Goal: Task Accomplishment & Management: Use online tool/utility

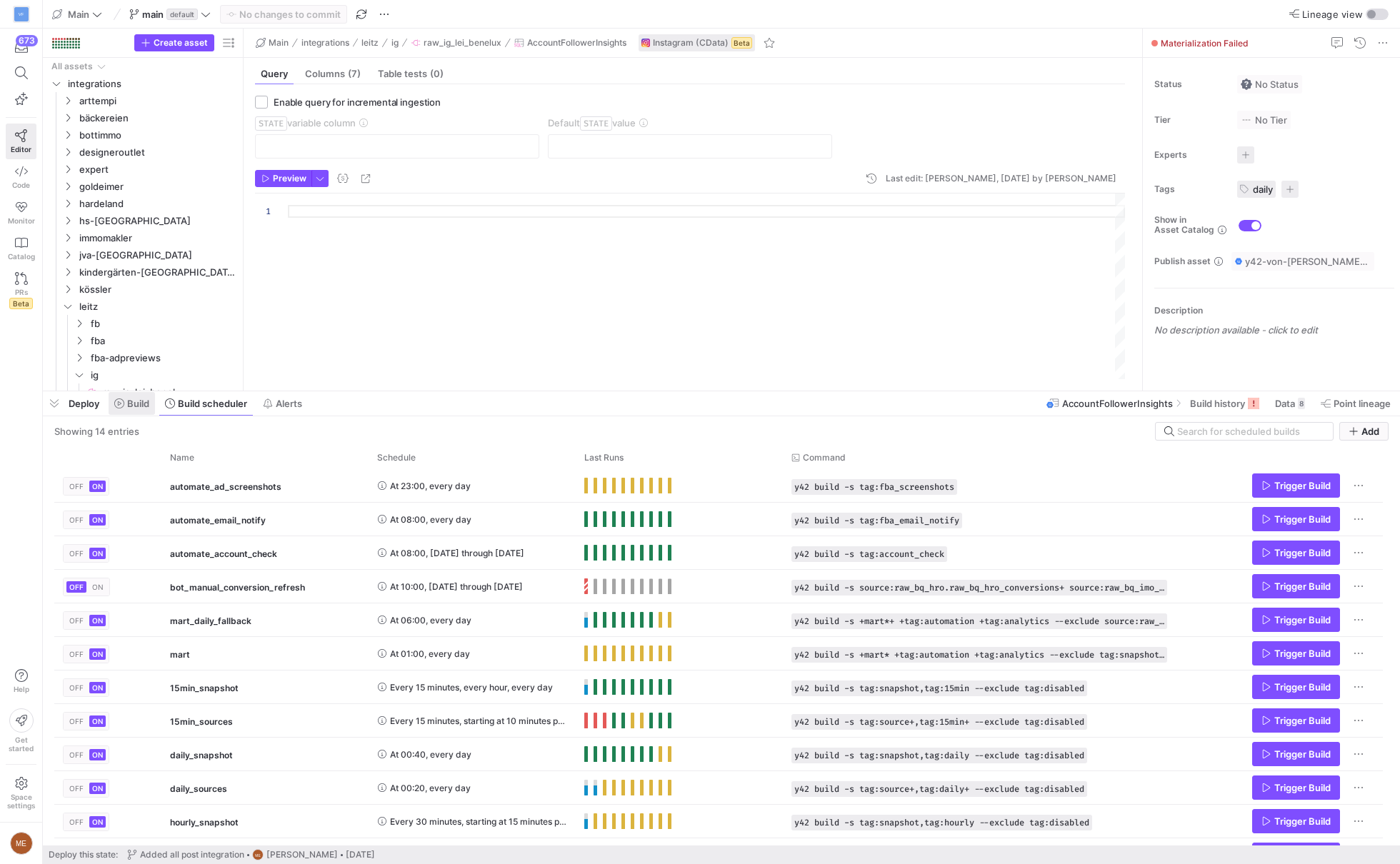
click at [127, 408] on span "Build" at bounding box center [138, 403] width 22 height 12
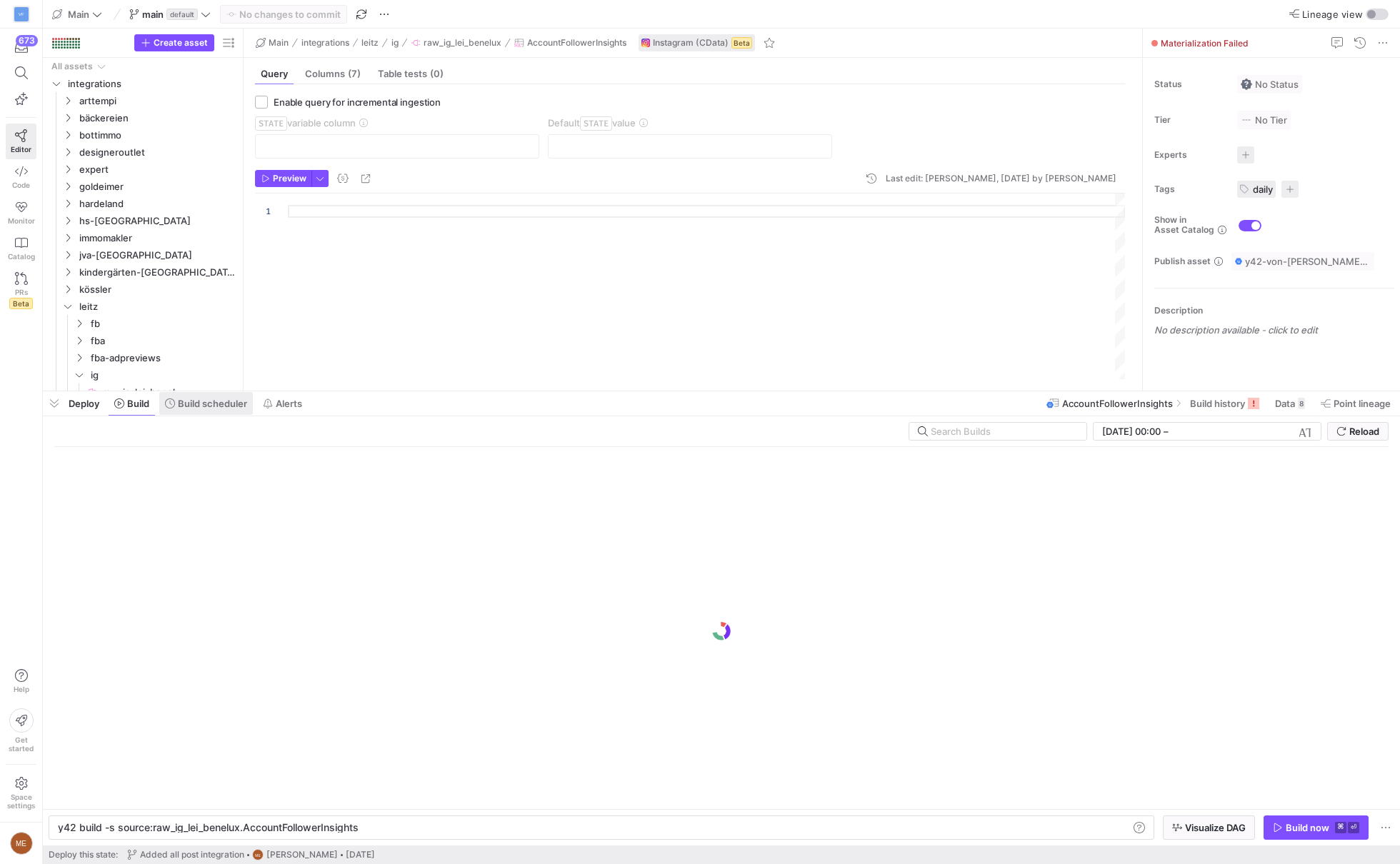
scroll to position [0, 300]
click at [182, 405] on span "Build scheduler" at bounding box center [212, 403] width 69 height 12
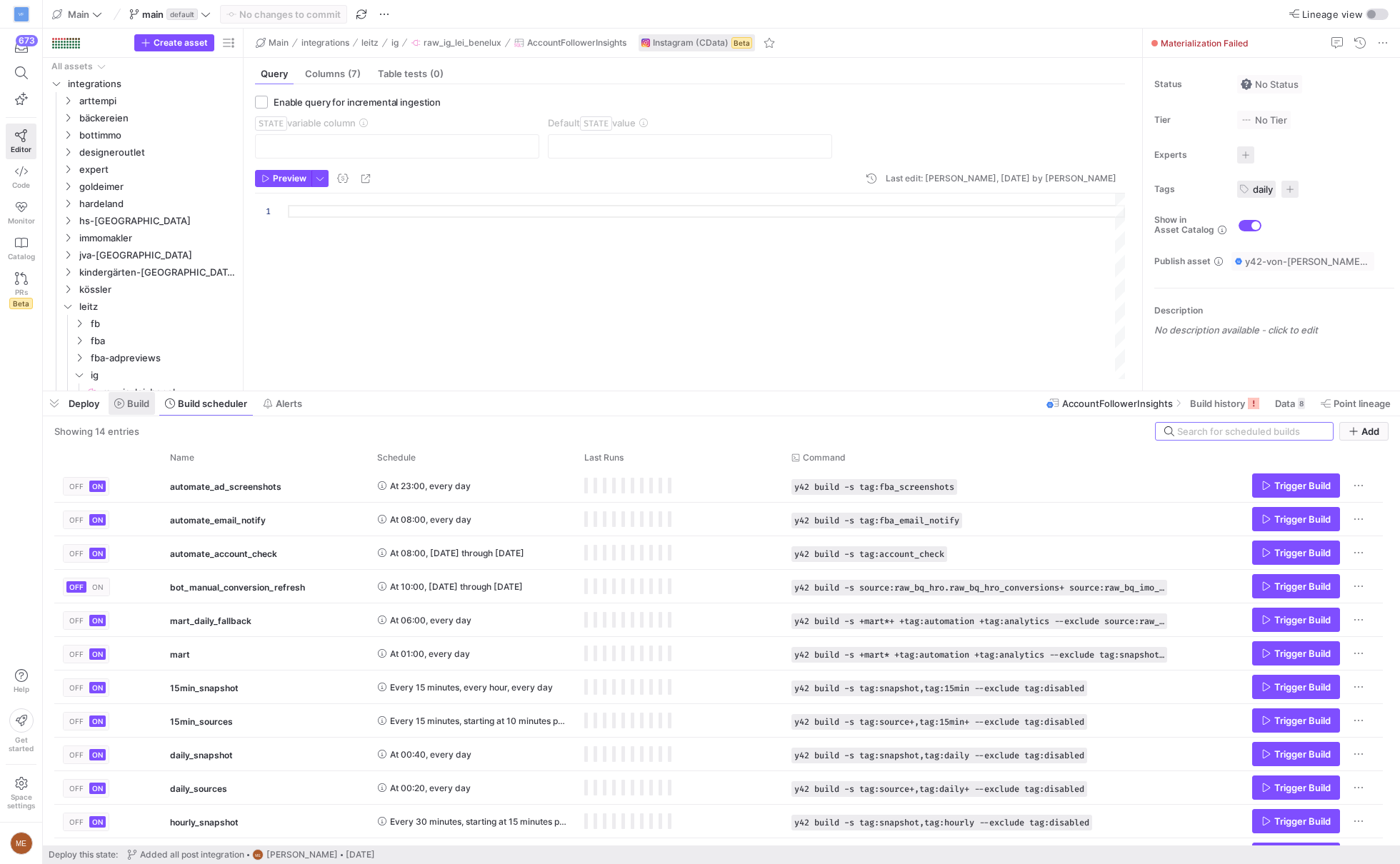
click at [150, 406] on span at bounding box center [131, 404] width 46 height 23
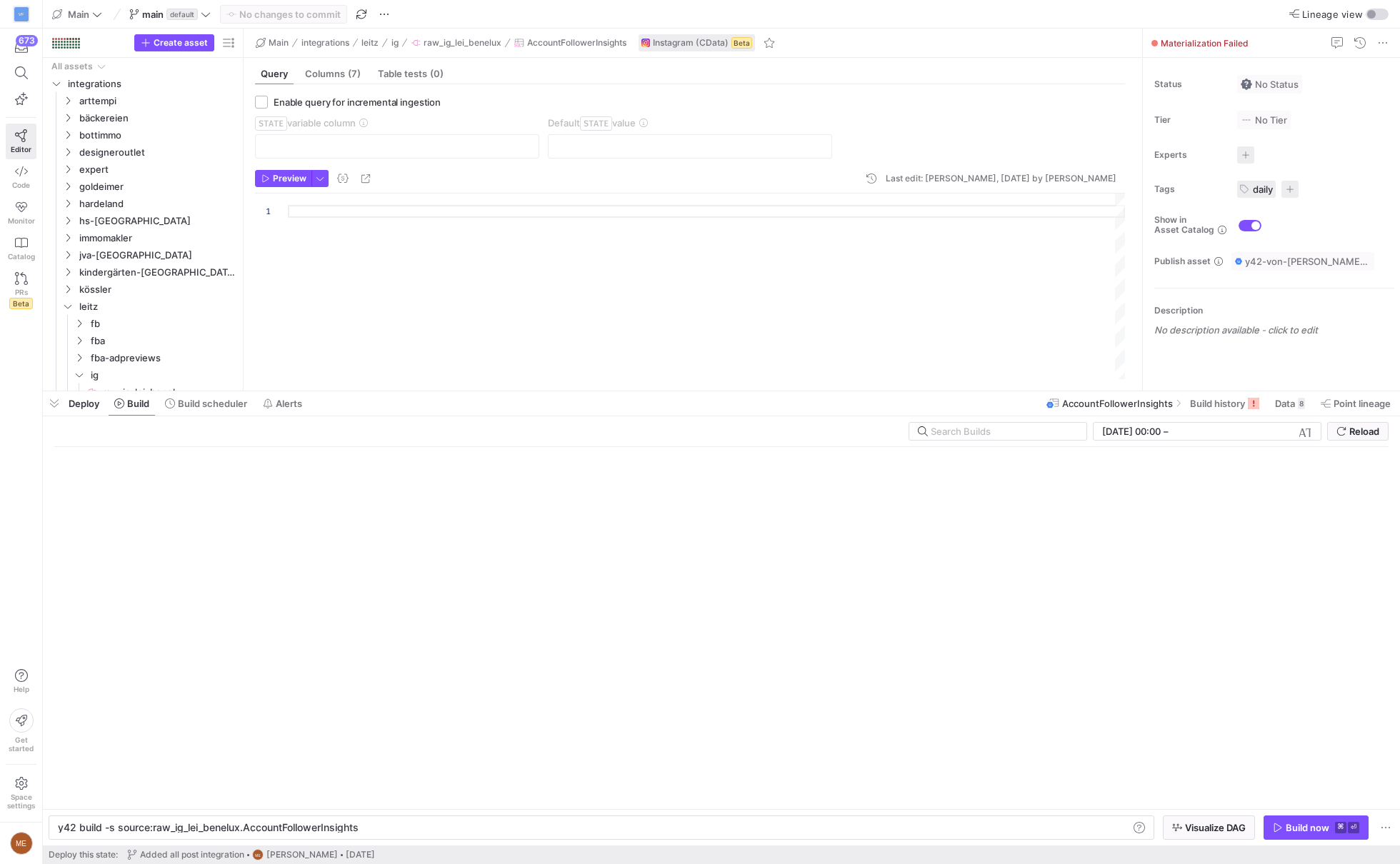
scroll to position [0, 300]
click at [1345, 434] on icon "submit" at bounding box center [1341, 430] width 10 height 10
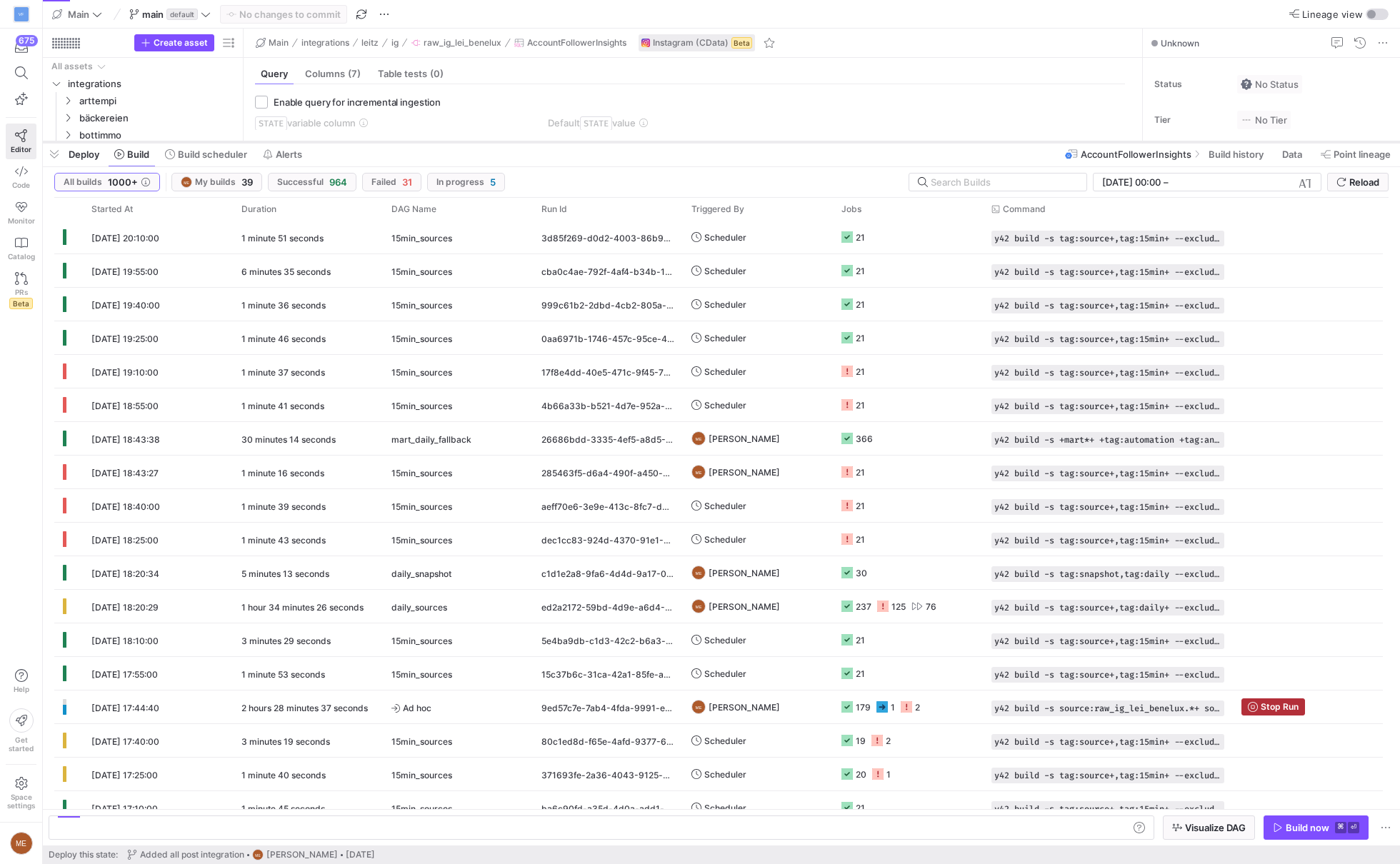
drag, startPoint x: 810, startPoint y: 605, endPoint x: 1048, endPoint y: 144, distance: 518.8
click at [1048, 144] on div at bounding box center [720, 142] width 1357 height 5
click at [173, 155] on icon at bounding box center [169, 153] width 10 height 10
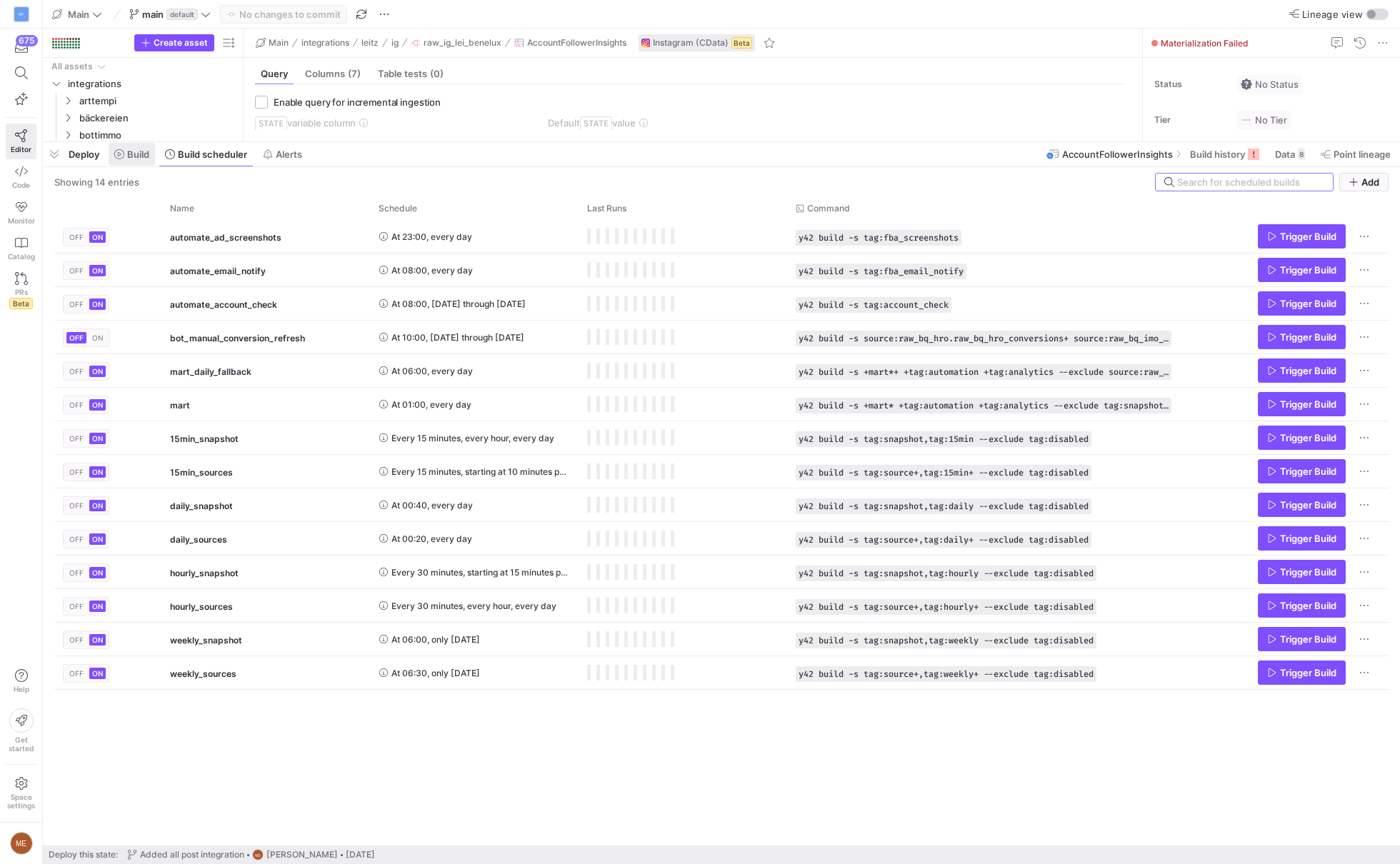
click at [117, 164] on span at bounding box center [131, 154] width 46 height 23
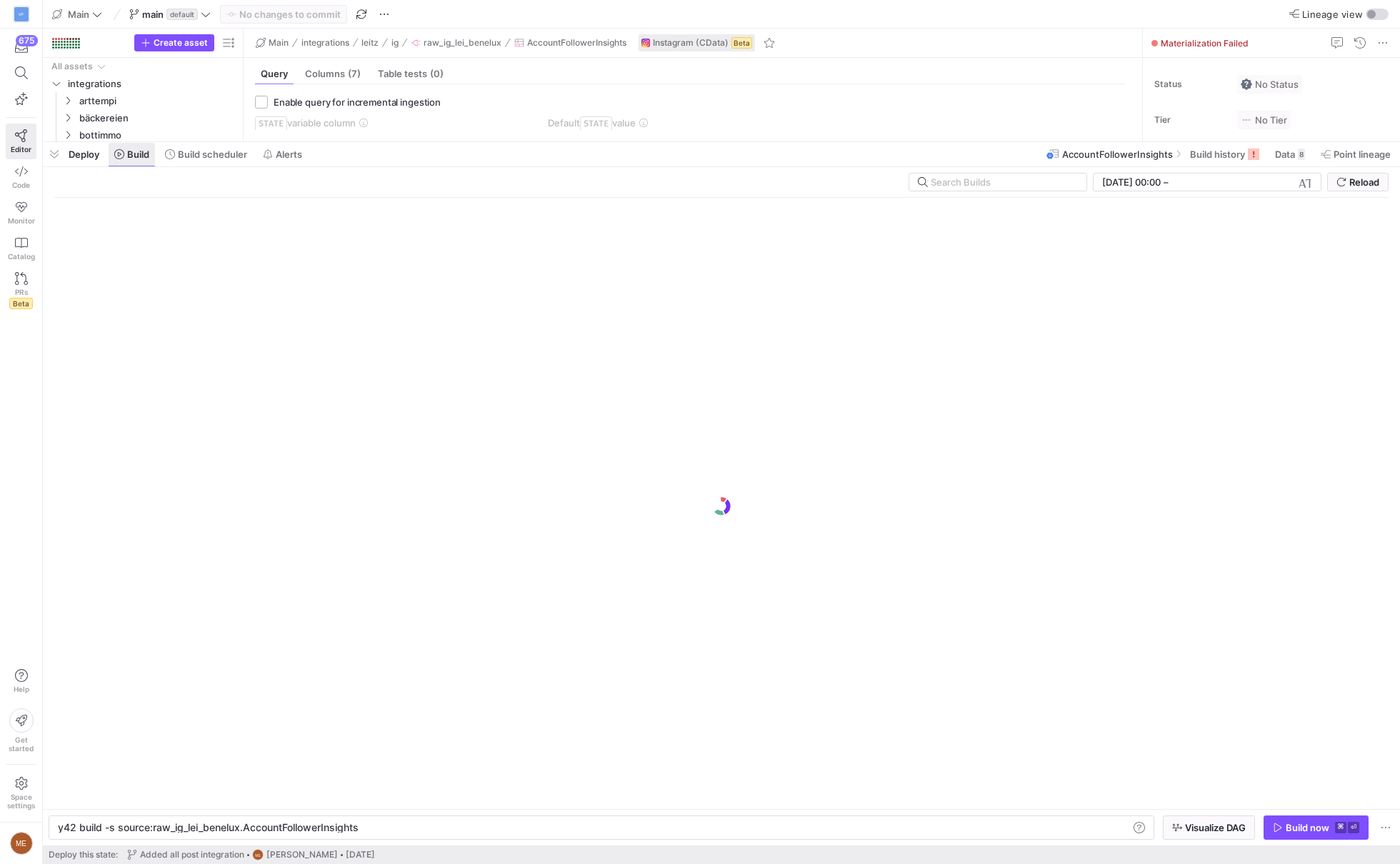
scroll to position [0, 300]
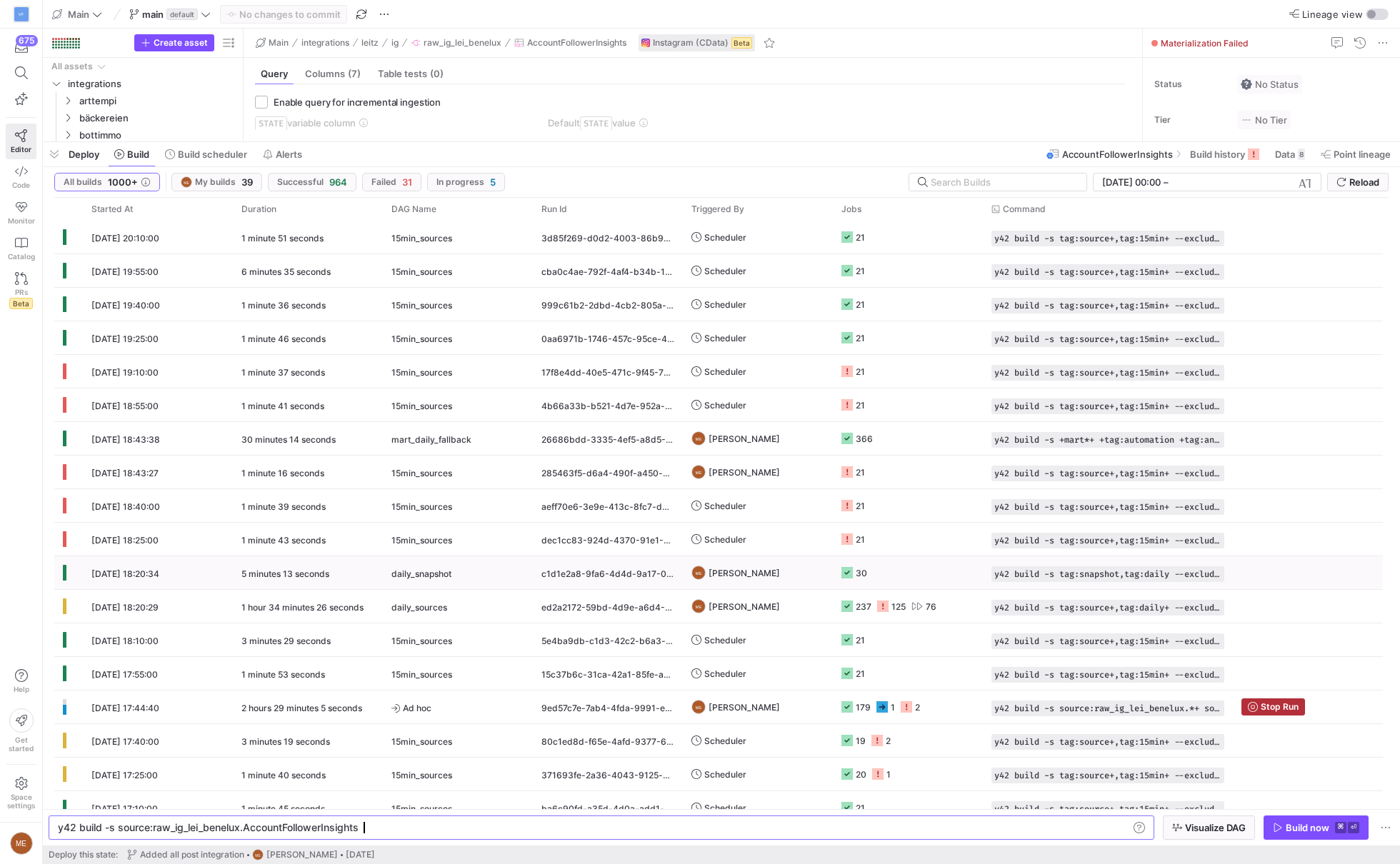
click at [851, 569] on icon at bounding box center [846, 572] width 12 height 12
click at [968, 601] on y42-job-status-cell-renderer "237 125 76" at bounding box center [908, 606] width 133 height 31
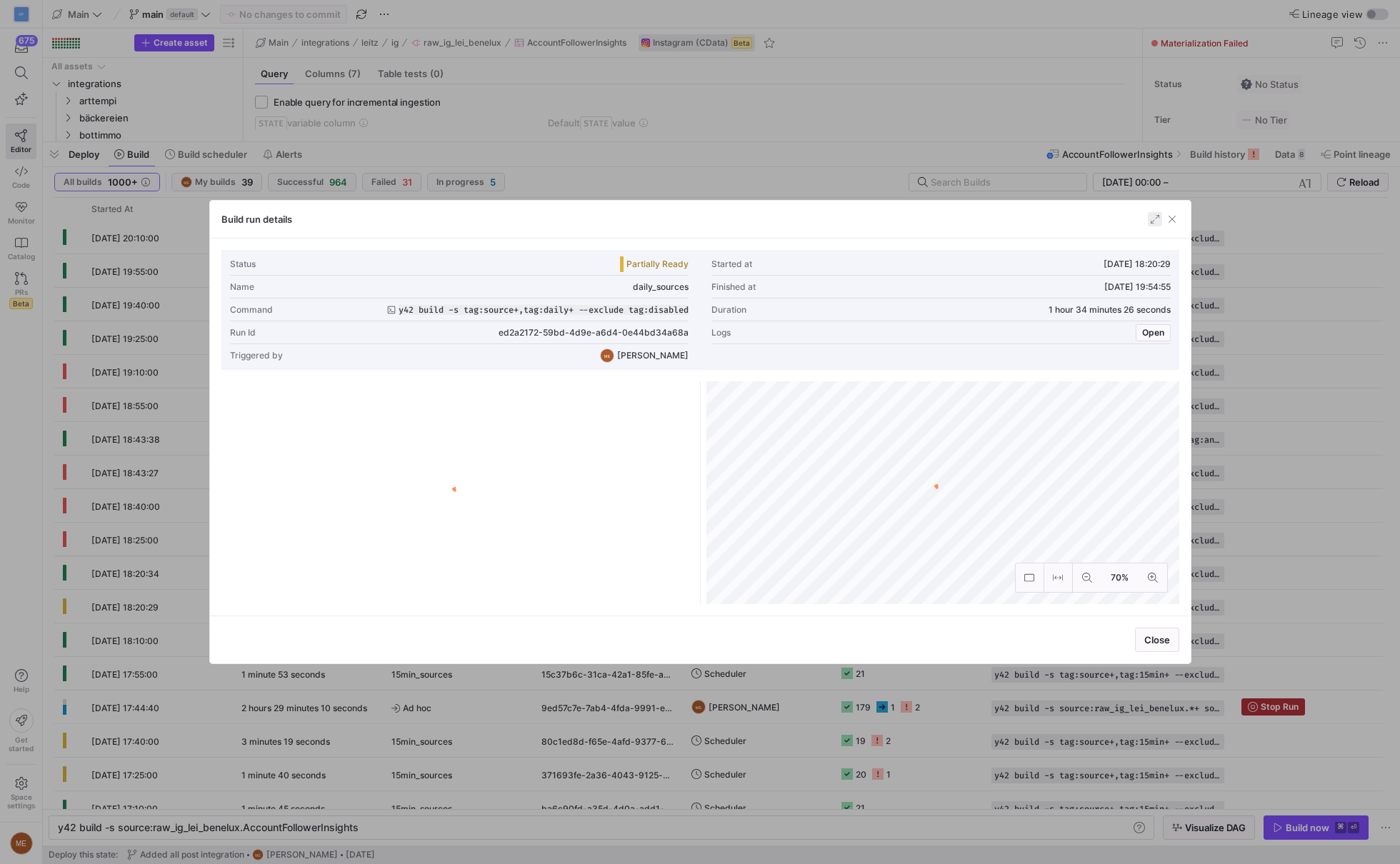
click at [1148, 222] on span "button" at bounding box center [1154, 219] width 14 height 14
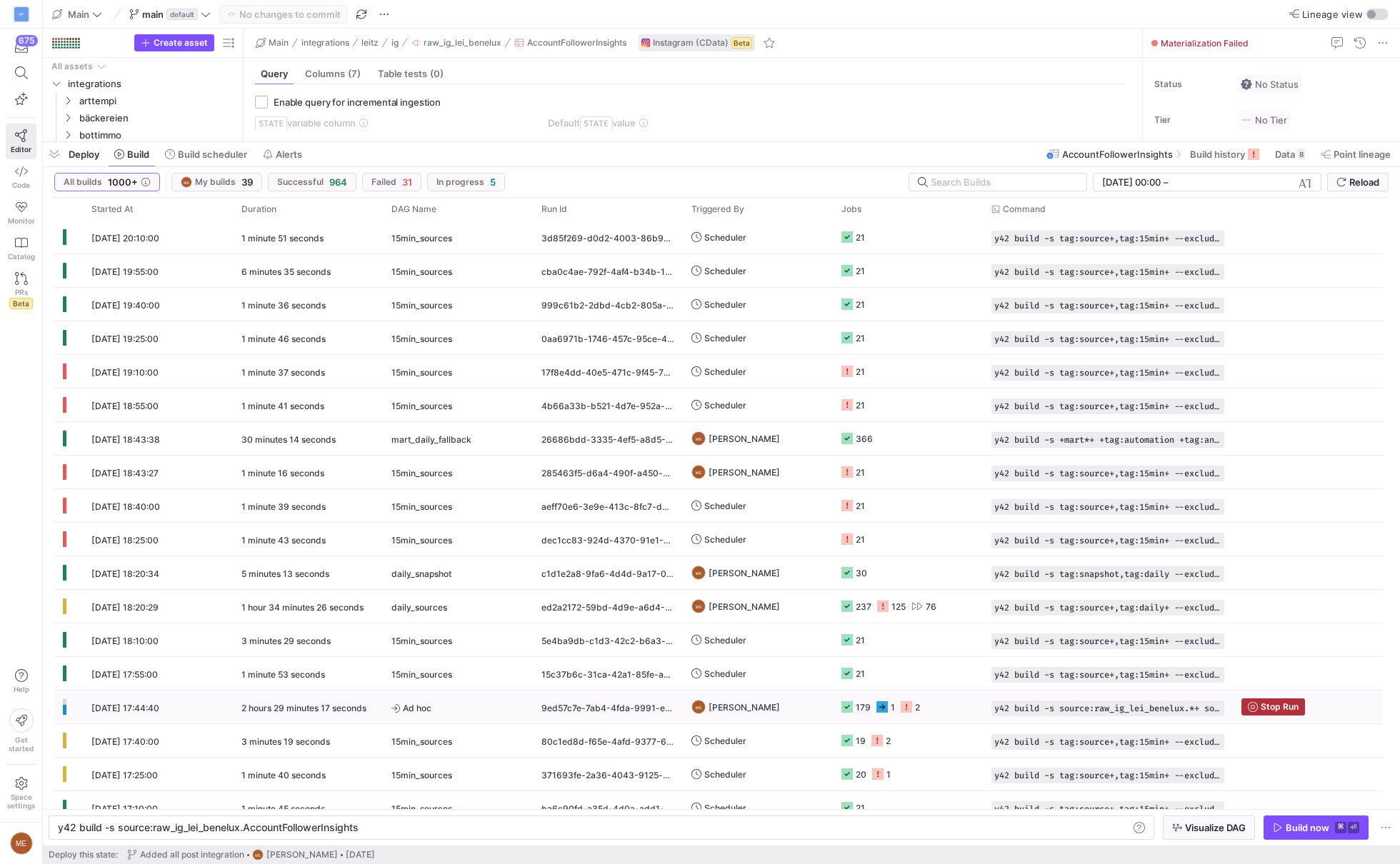
click at [825, 698] on div "ME [PERSON_NAME]" at bounding box center [757, 706] width 150 height 33
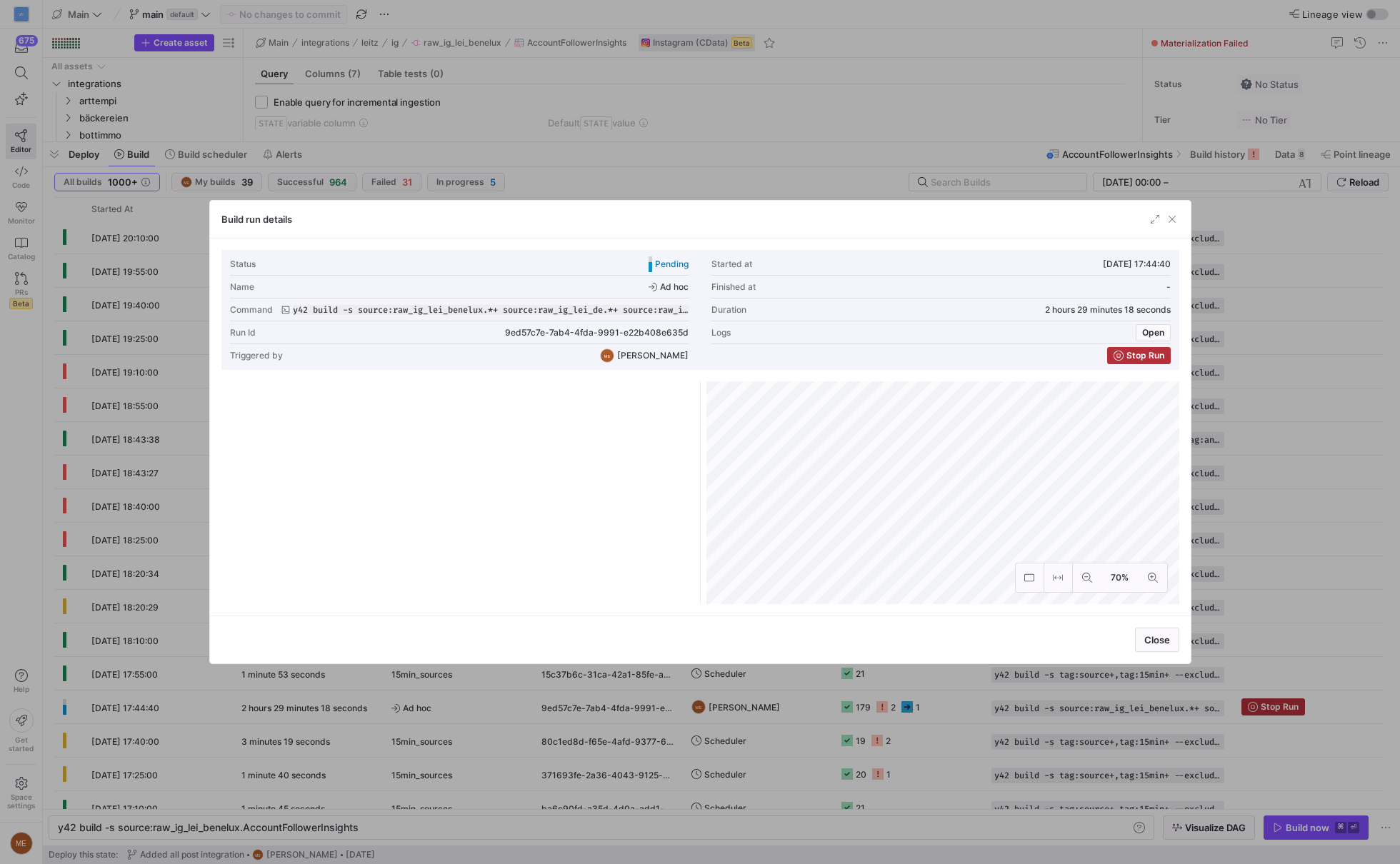
click at [1152, 228] on div "Build run details" at bounding box center [700, 219] width 980 height 38
click at [1152, 216] on span "button" at bounding box center [1154, 219] width 14 height 14
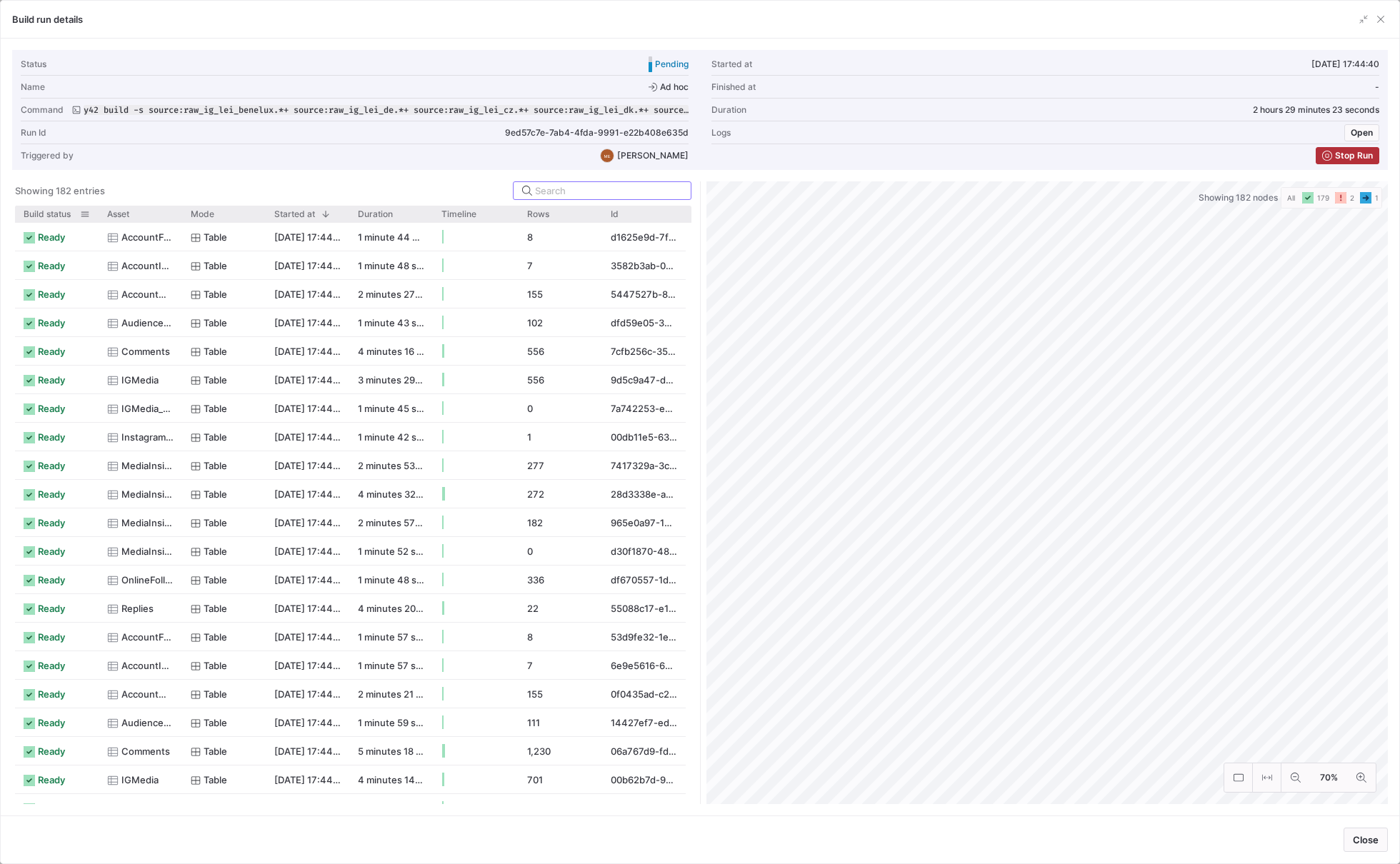
click at [60, 214] on span "Build status" at bounding box center [47, 214] width 47 height 10
click at [60, 214] on span "Build status" at bounding box center [44, 214] width 41 height 10
click at [60, 214] on span "Build status" at bounding box center [47, 214] width 47 height 10
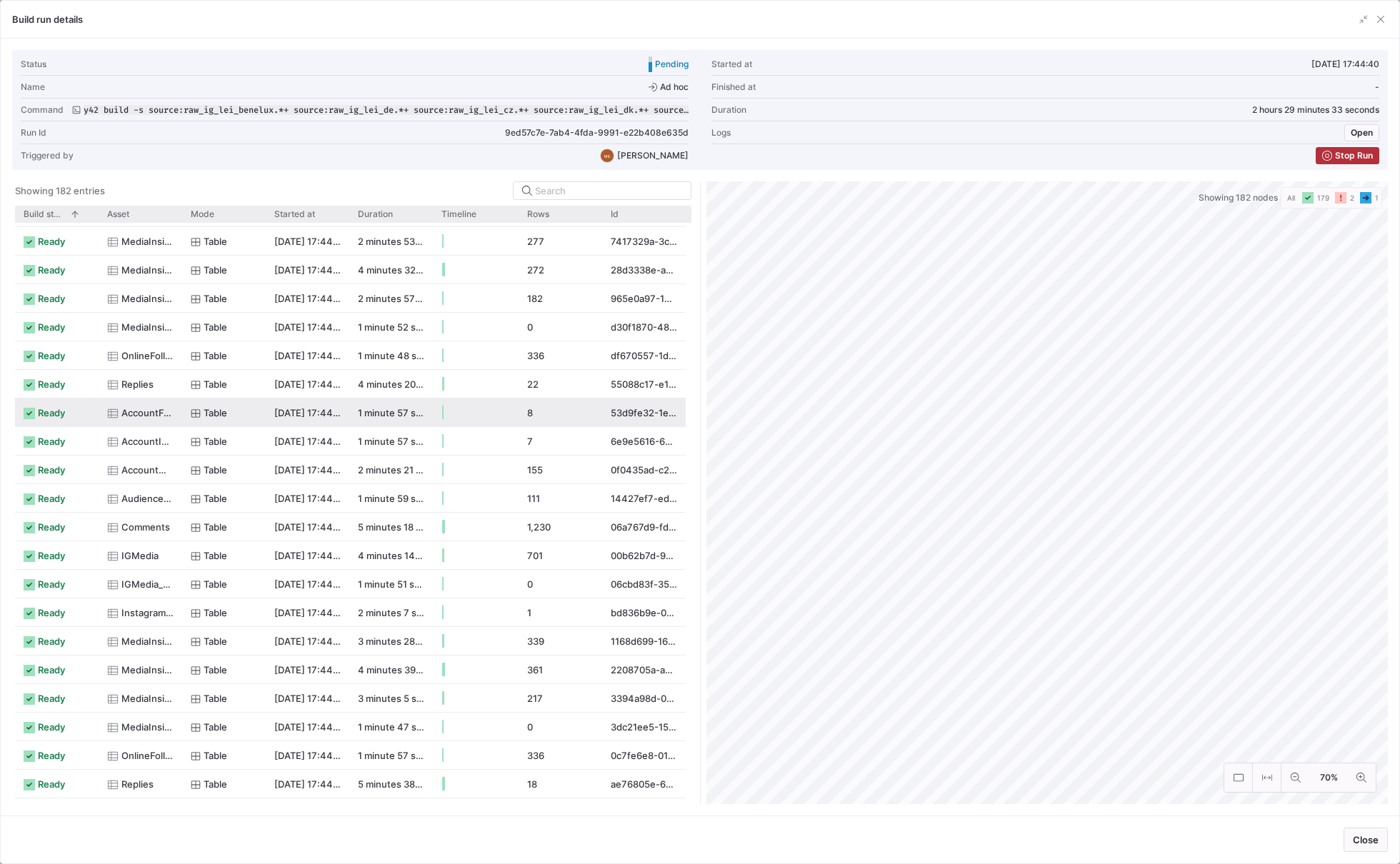
scroll to position [0, 0]
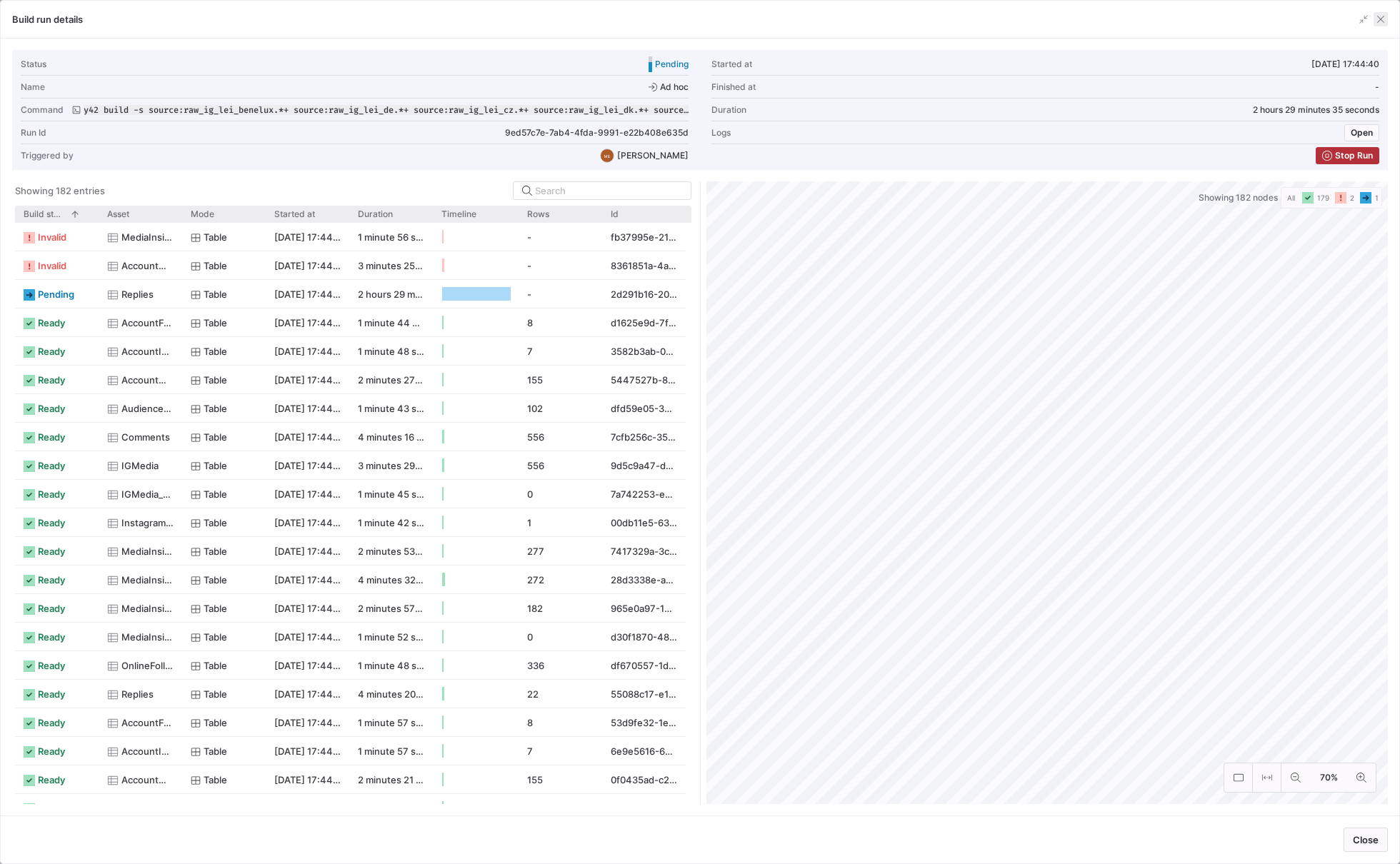
click at [1377, 16] on span "button" at bounding box center [1380, 20] width 14 height 14
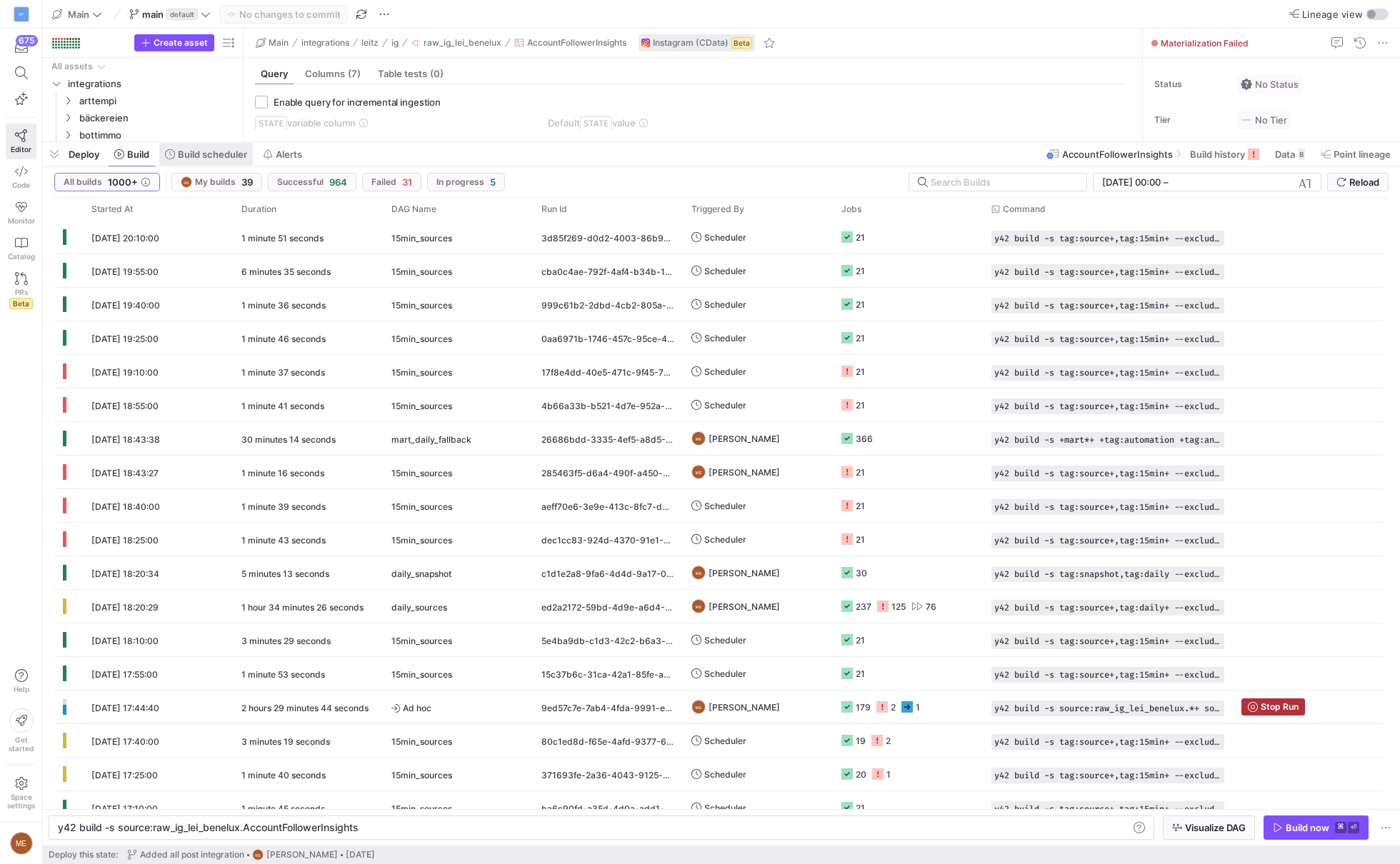
click at [240, 160] on span "Build scheduler" at bounding box center [212, 153] width 69 height 12
